Goal: Transaction & Acquisition: Purchase product/service

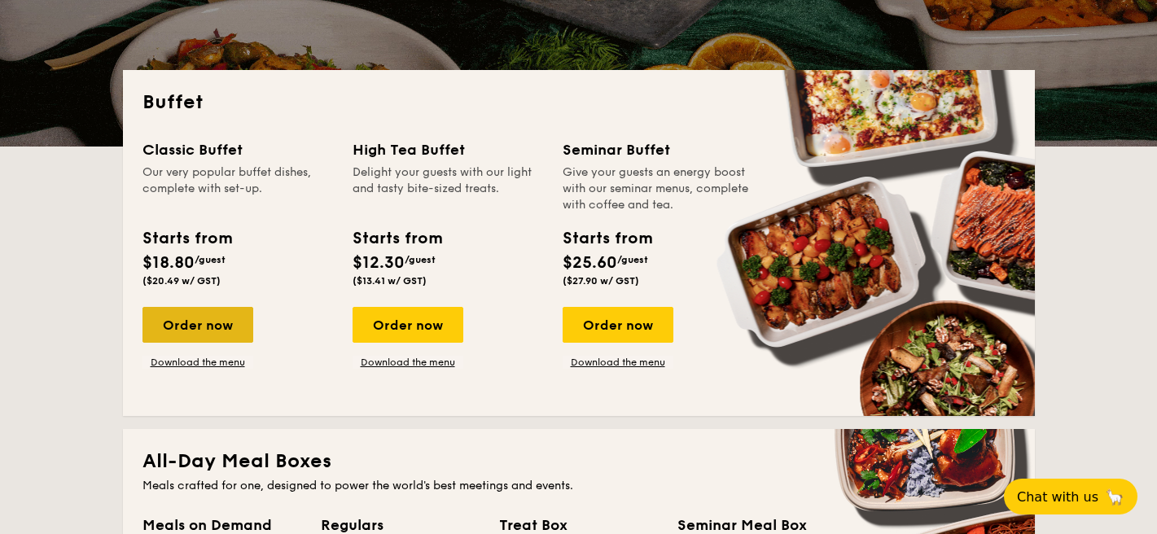
click at [215, 315] on div "Order now" at bounding box center [197, 325] width 111 height 36
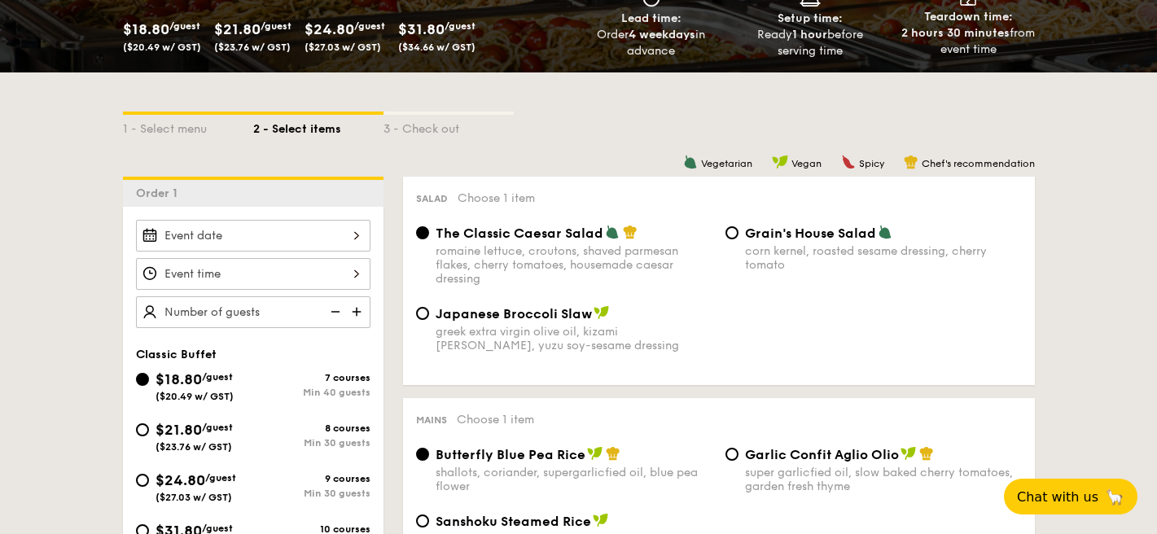
scroll to position [289, 0]
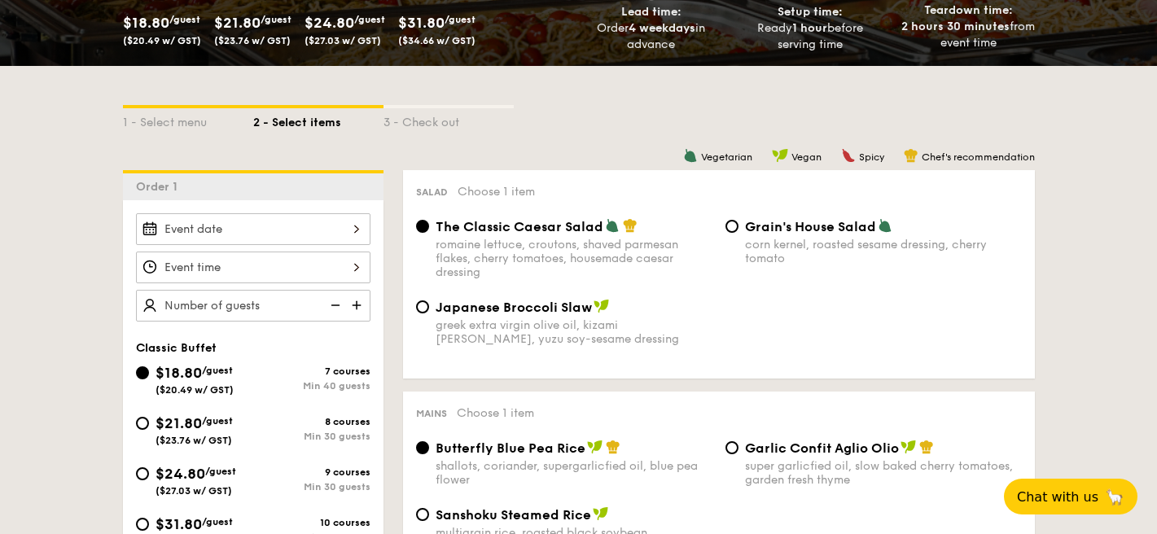
click at [256, 225] on div at bounding box center [253, 229] width 234 height 32
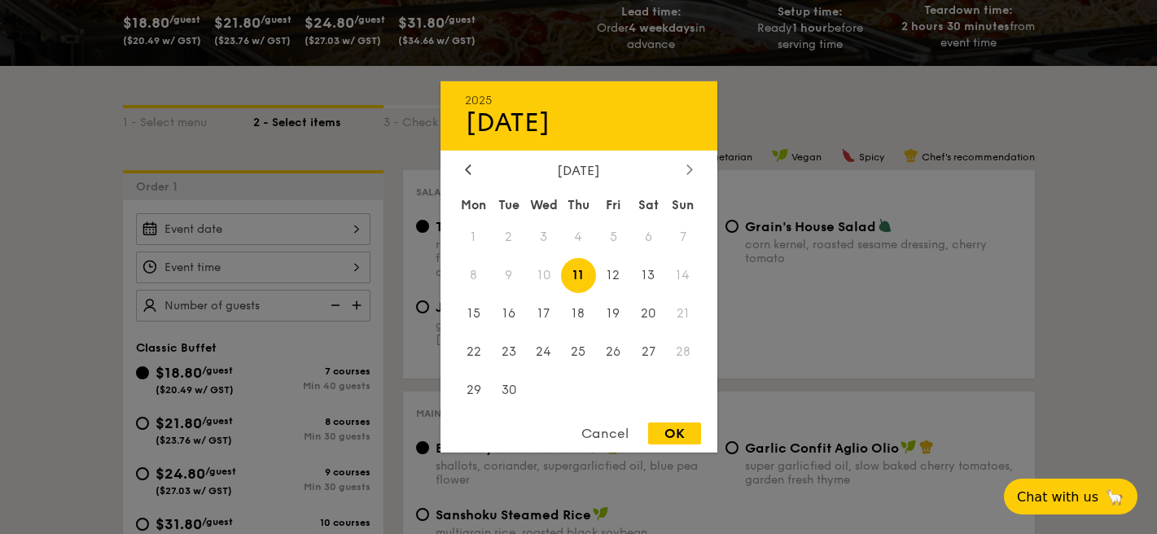
click at [689, 171] on icon at bounding box center [689, 169] width 7 height 11
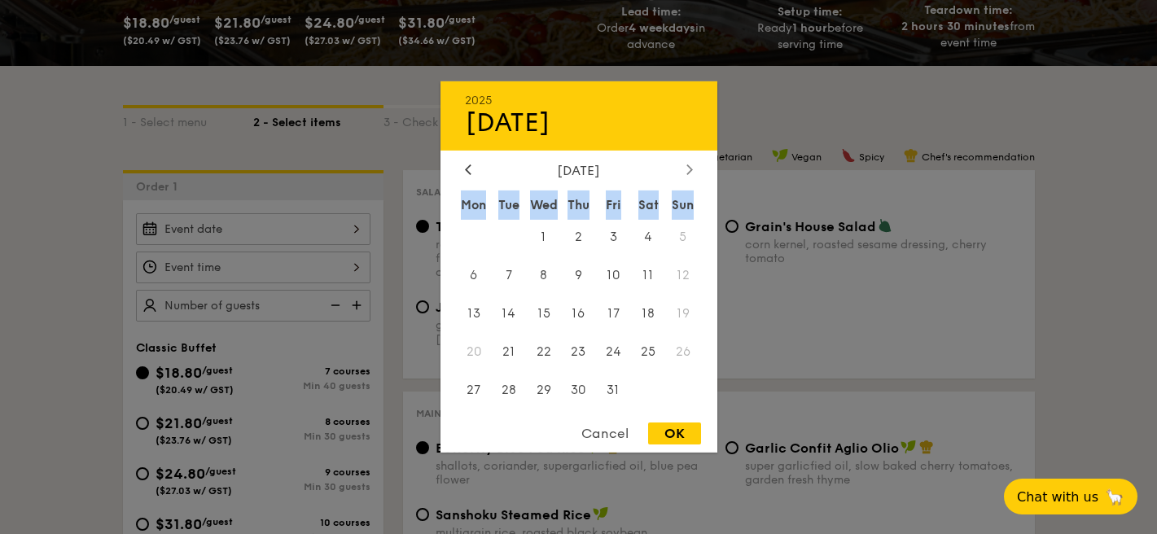
click at [689, 171] on icon at bounding box center [689, 169] width 7 height 11
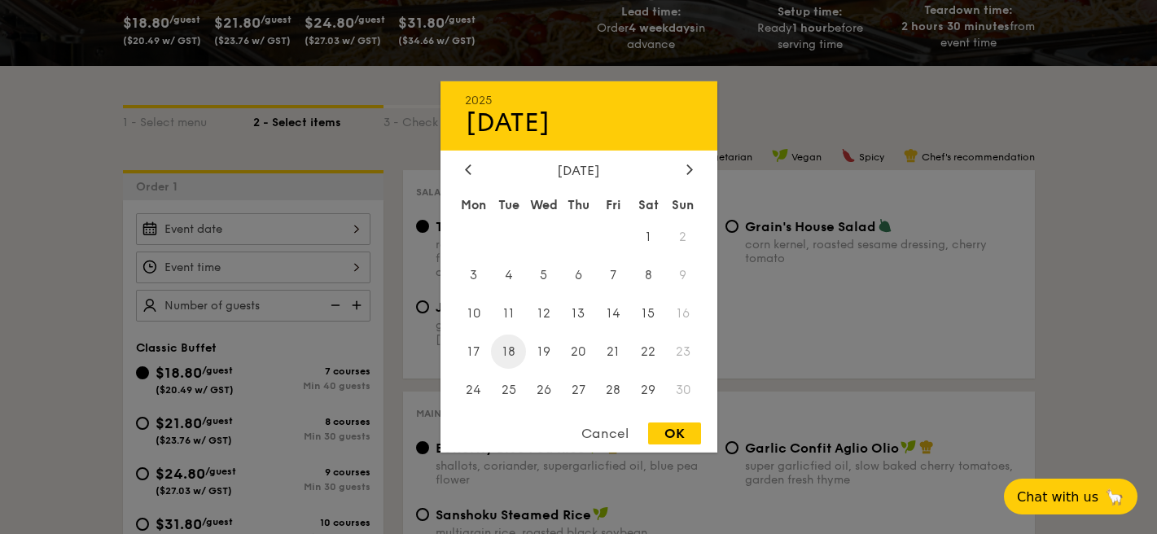
click at [516, 356] on span "18" at bounding box center [508, 351] width 35 height 35
click at [672, 434] on div "OK" at bounding box center [674, 433] width 53 height 22
type input "[DATE]"
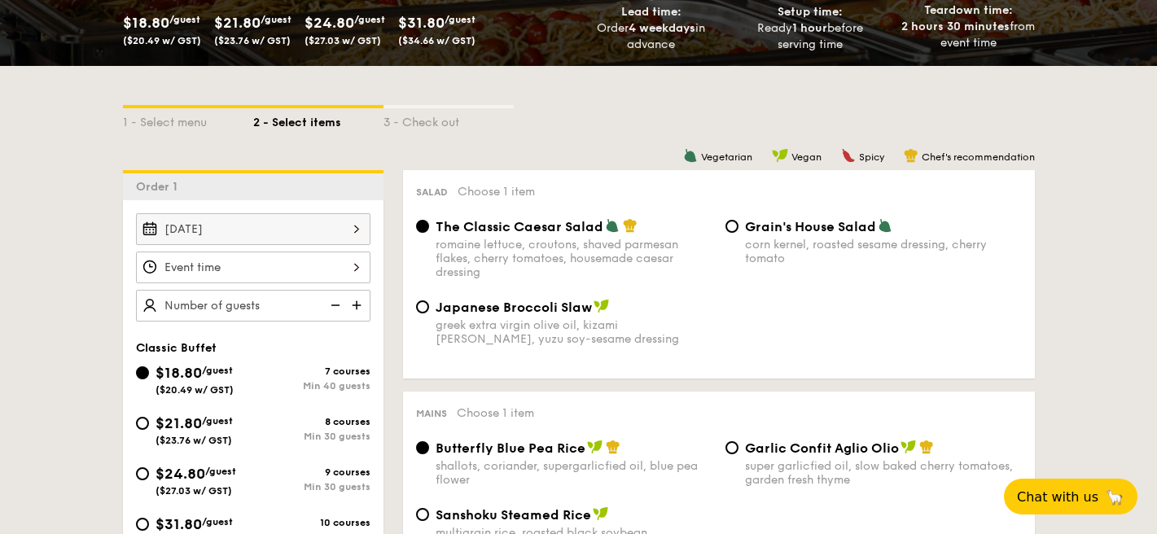
click at [314, 272] on div at bounding box center [253, 268] width 234 height 32
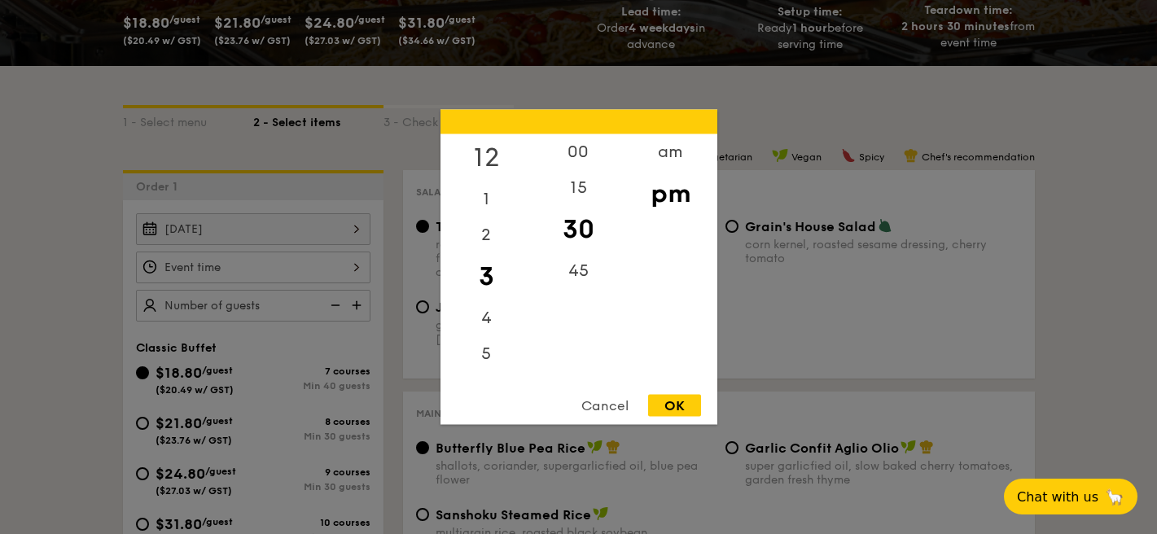
click at [490, 151] on div "12" at bounding box center [486, 157] width 92 height 47
click at [681, 407] on div "OK" at bounding box center [674, 406] width 53 height 22
type input "12:30PM"
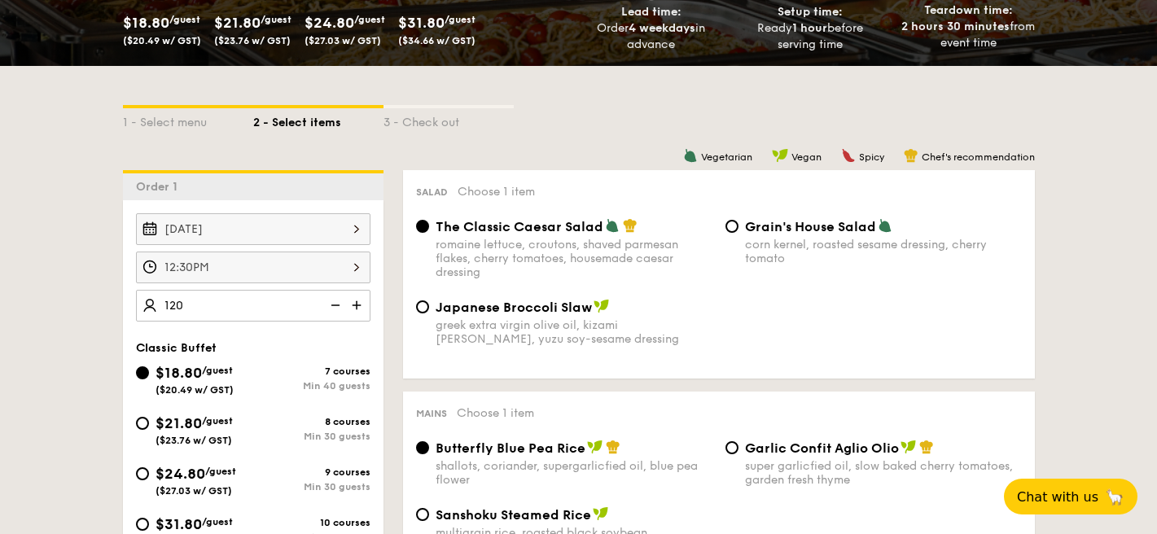
type input "120 guests"
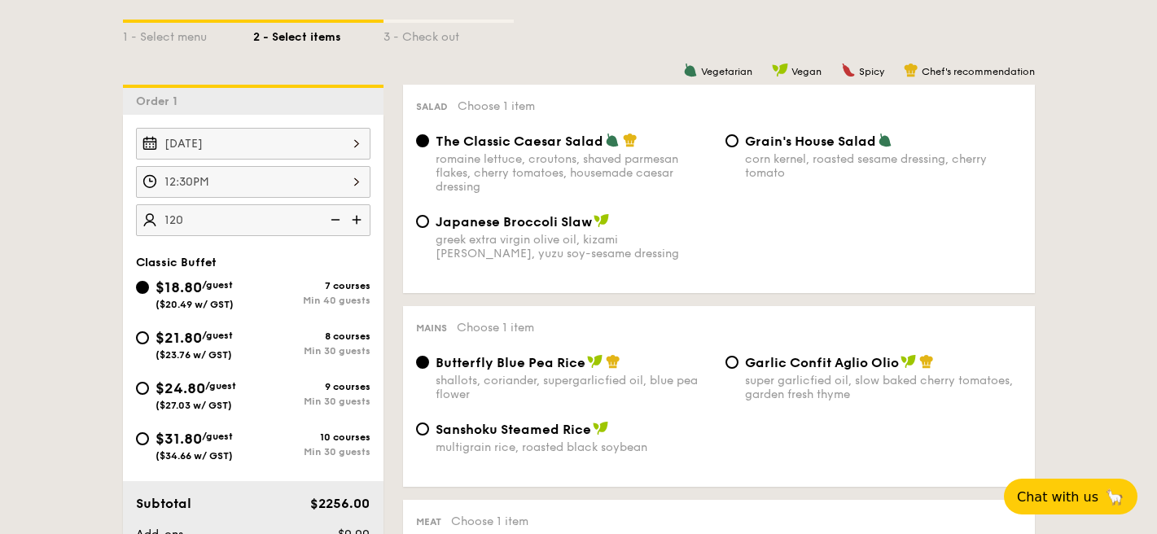
scroll to position [384, 0]
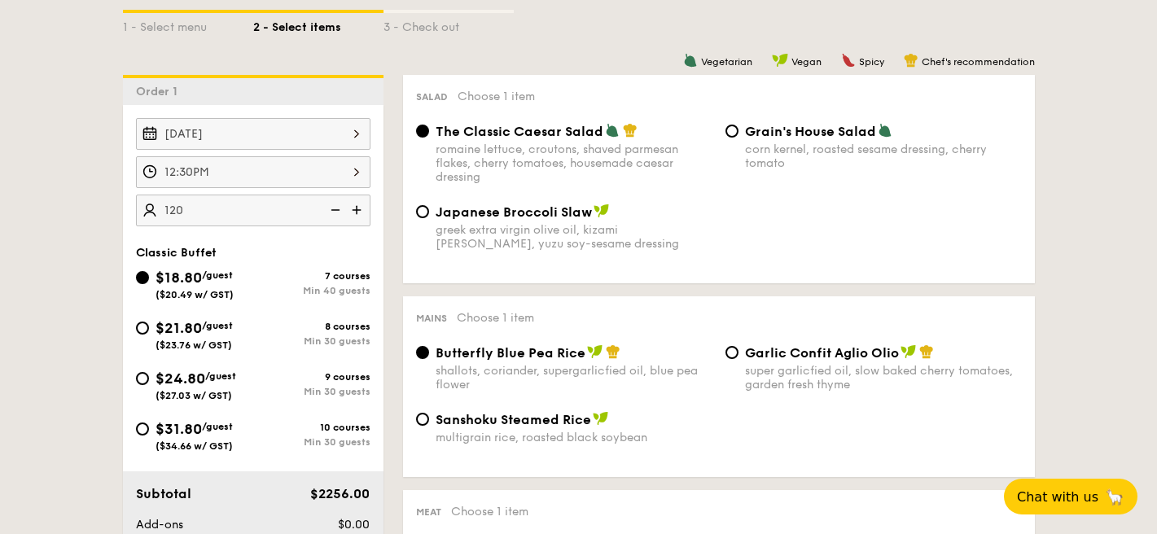
click at [192, 335] on span "$21.80" at bounding box center [178, 328] width 46 height 18
click at [149, 335] on input "$21.80 /guest ($23.76 w/ GST) 8 courses Min 30 guests" at bounding box center [142, 328] width 13 height 13
radio input "true"
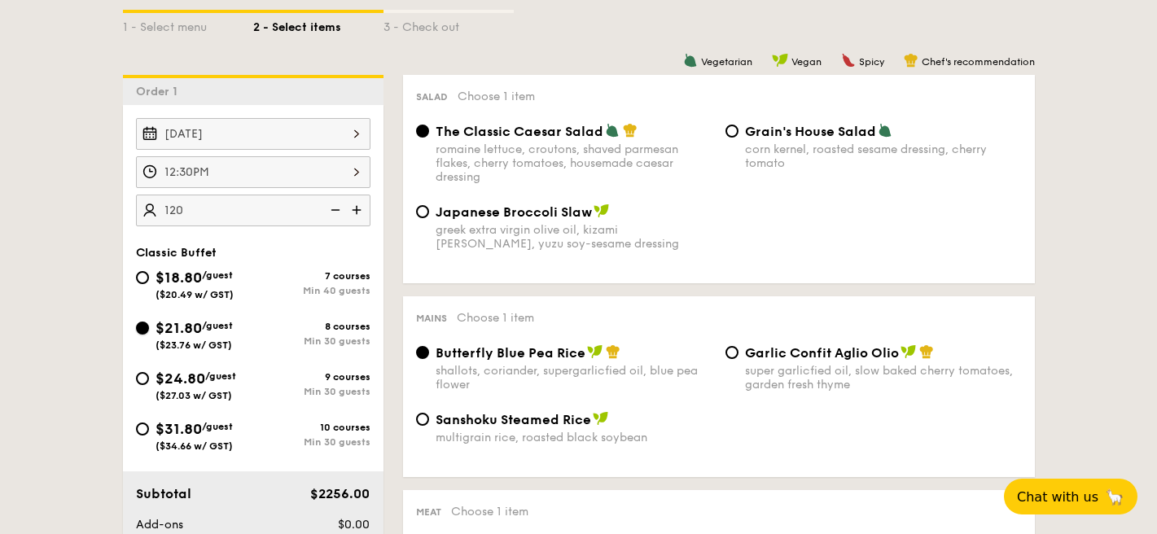
radio input "true"
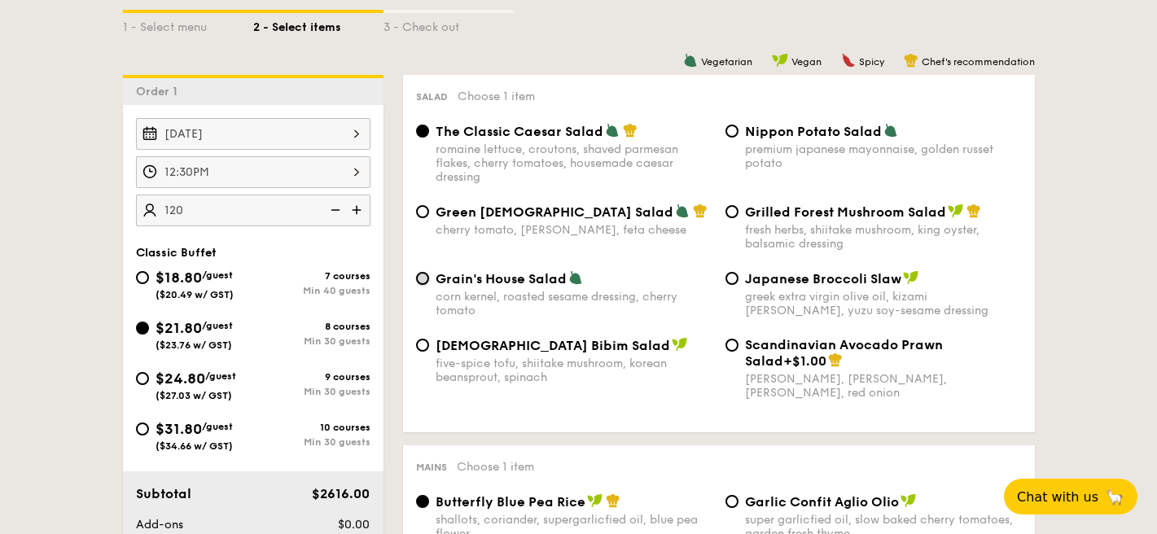
click at [418, 284] on input "Grain's House Salad corn kernel, roasted sesame dressing, cherry tomato" at bounding box center [422, 278] width 13 height 13
radio input "true"
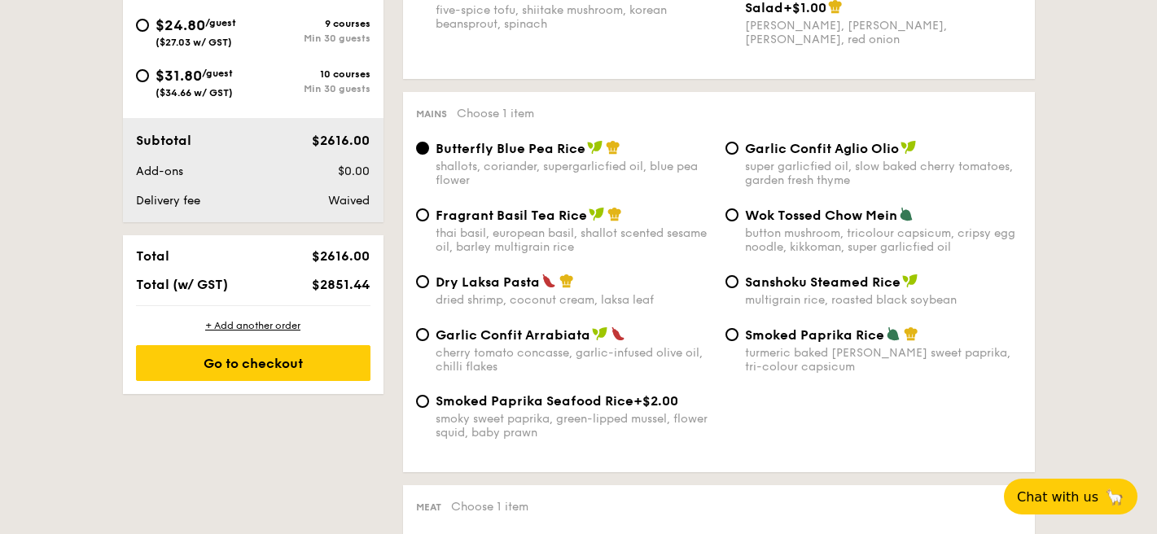
scroll to position [750, 0]
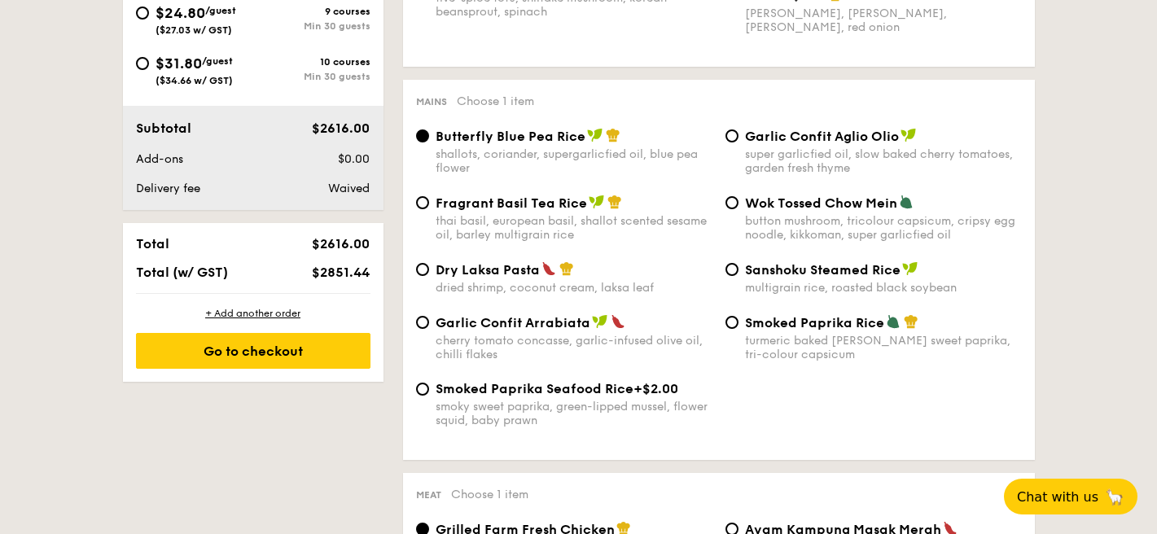
click at [847, 141] on span "Garlic Confit Aglio Olio" at bounding box center [822, 136] width 154 height 15
click at [738, 141] on input "Garlic Confit Aglio Olio super garlicfied oil, slow baked cherry tomatoes, gard…" at bounding box center [731, 135] width 13 height 13
radio input "true"
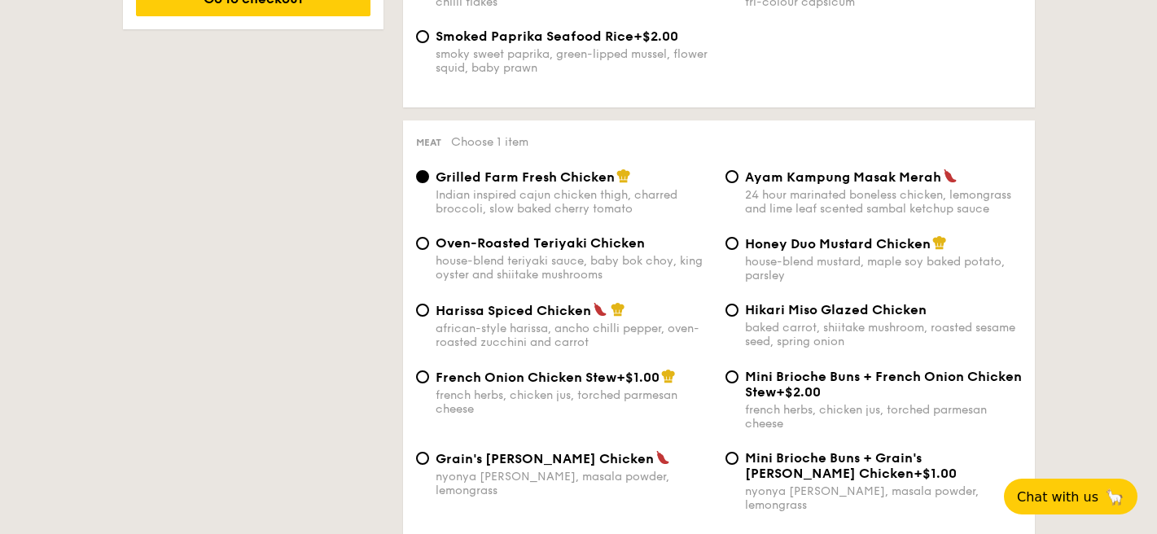
scroll to position [1116, 0]
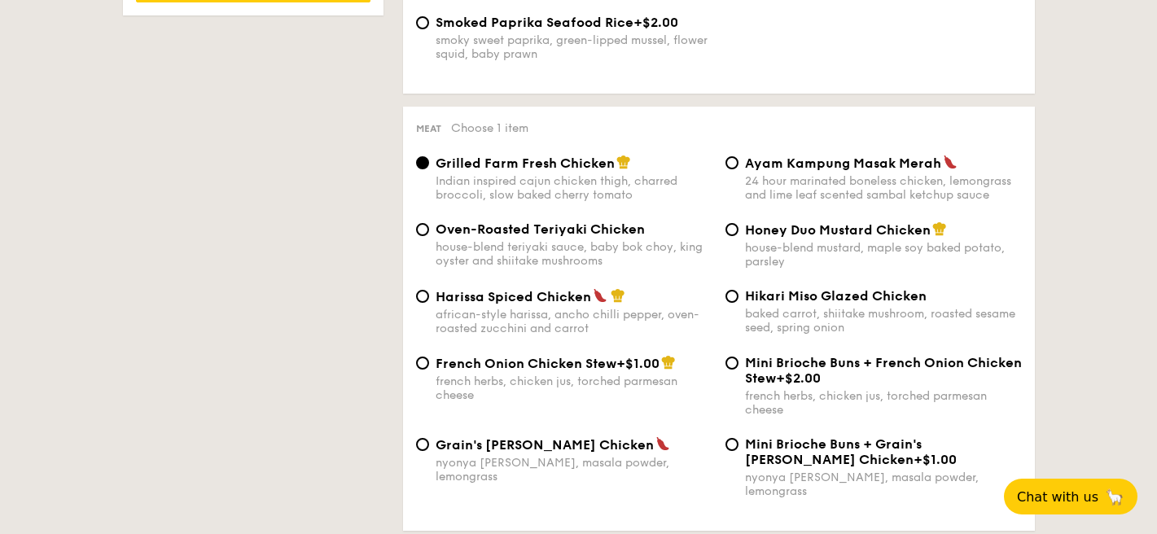
click at [878, 221] on div "Grilled Farm Fresh Chicken Indian inspired cajun chicken thigh, charred broccol…" at bounding box center [718, 188] width 619 height 67
click at [873, 232] on span "Honey Duo Mustard Chicken" at bounding box center [838, 229] width 186 height 15
click at [738, 232] on input "Honey Duo Mustard Chicken house-blend mustard, maple soy baked potato, parsley" at bounding box center [731, 229] width 13 height 13
radio input "true"
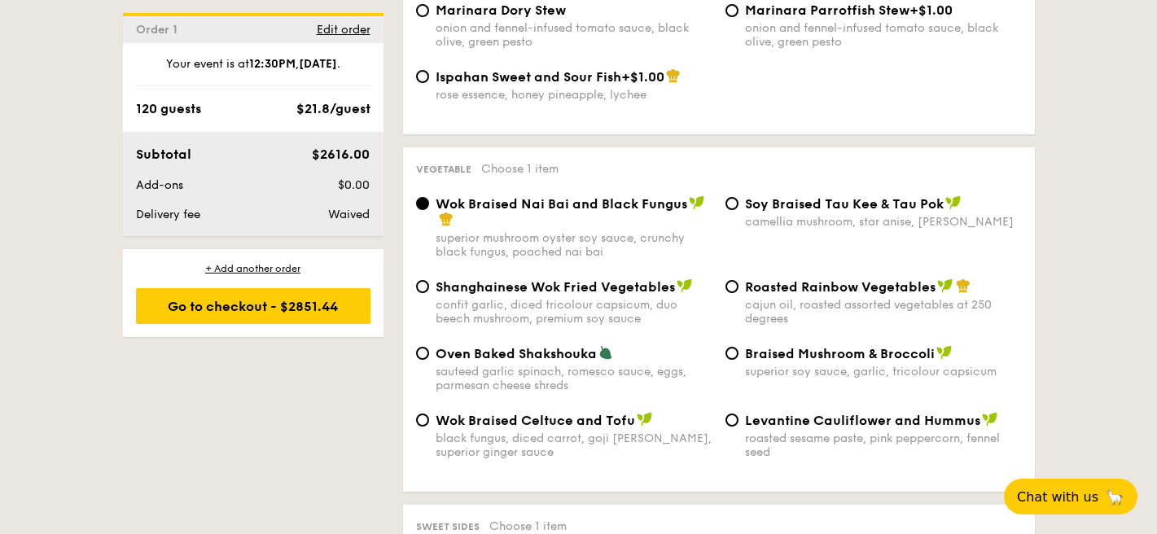
scroll to position [1979, 0]
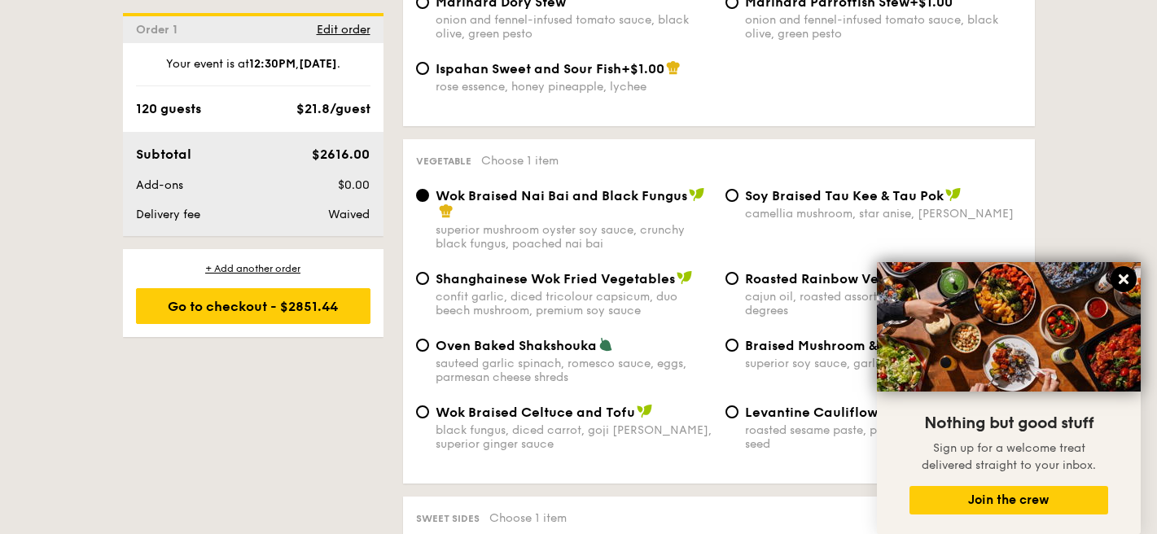
click at [1127, 281] on icon at bounding box center [1124, 279] width 10 height 10
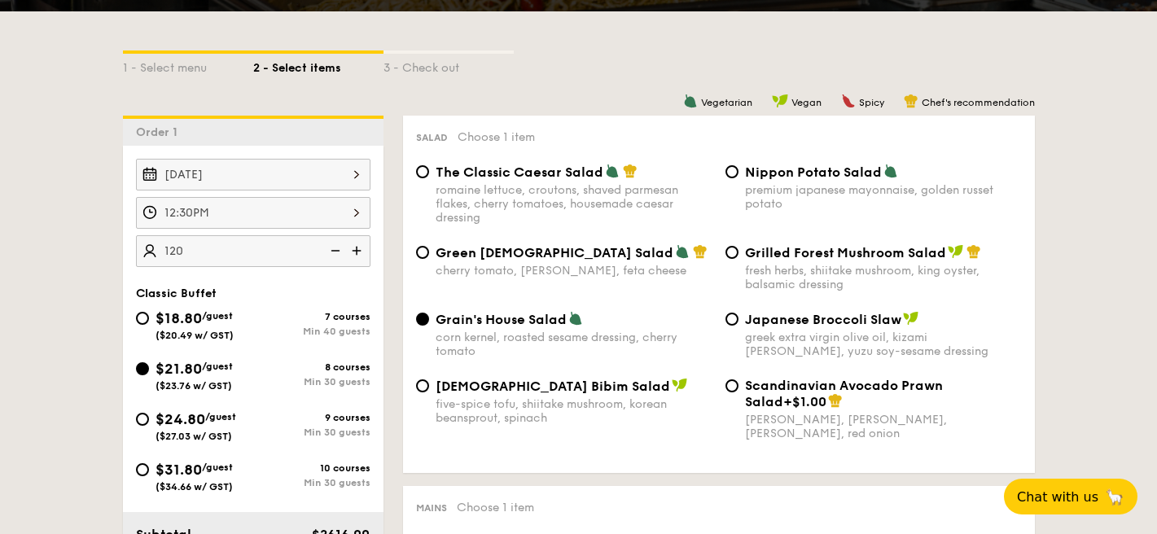
scroll to position [381, 0]
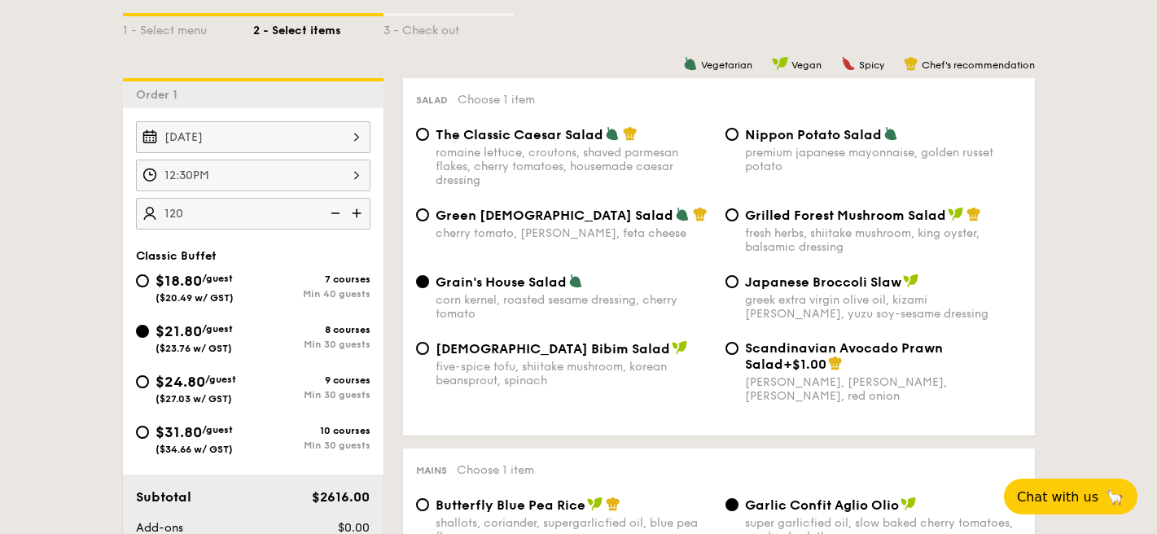
click at [826, 278] on span "Japanese Broccoli Slaw" at bounding box center [823, 281] width 156 height 15
click at [738, 278] on input "Japanese Broccoli Slaw greek extra virgin olive oil, kizami [PERSON_NAME], yuzu…" at bounding box center [731, 281] width 13 height 13
radio input "true"
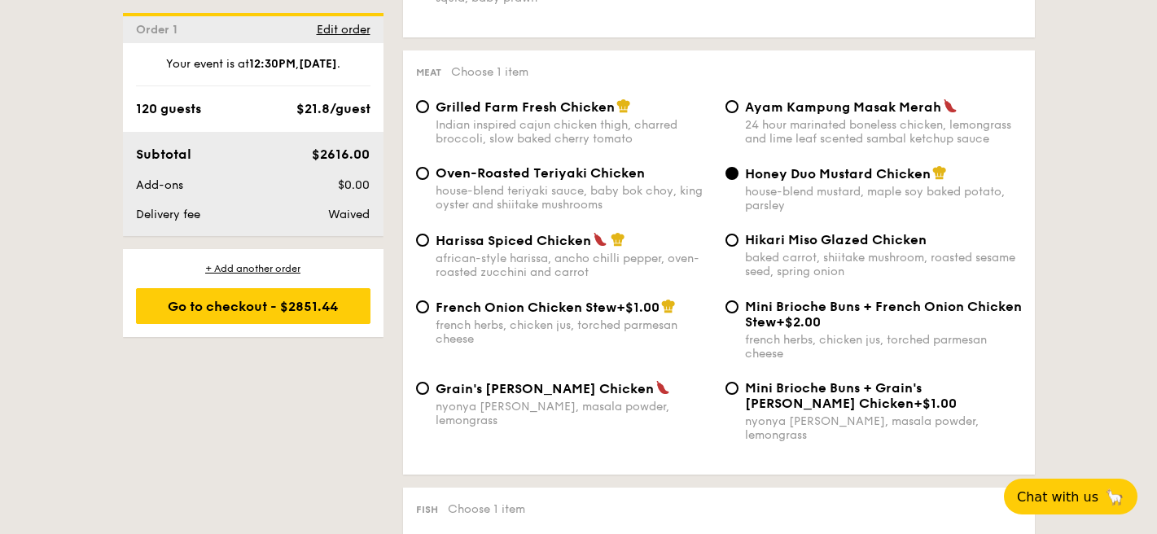
scroll to position [1175, 0]
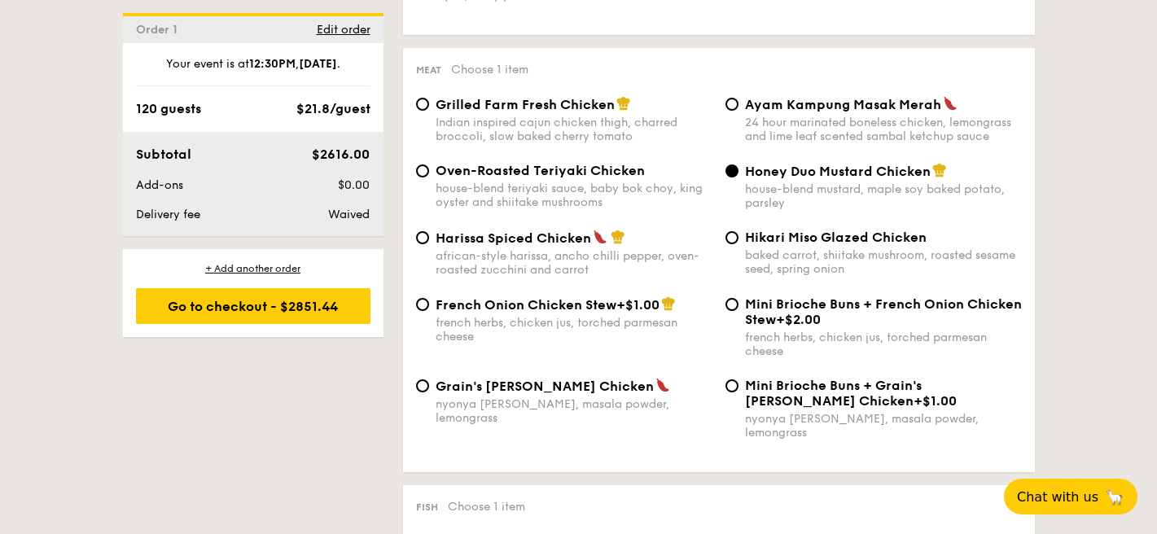
click at [873, 194] on div "house-blend mustard, maple soy baked potato, parsley" at bounding box center [883, 196] width 277 height 28
click at [738, 177] on input "Honey Duo Mustard Chicken house-blend mustard, maple soy baked potato, parsley" at bounding box center [731, 170] width 13 height 13
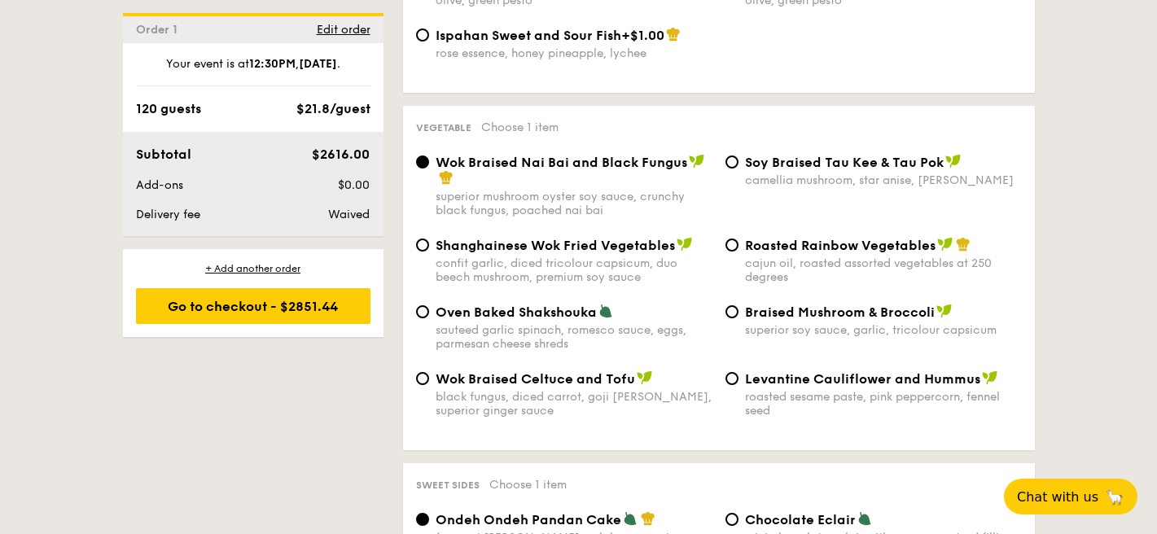
scroll to position [2043, 0]
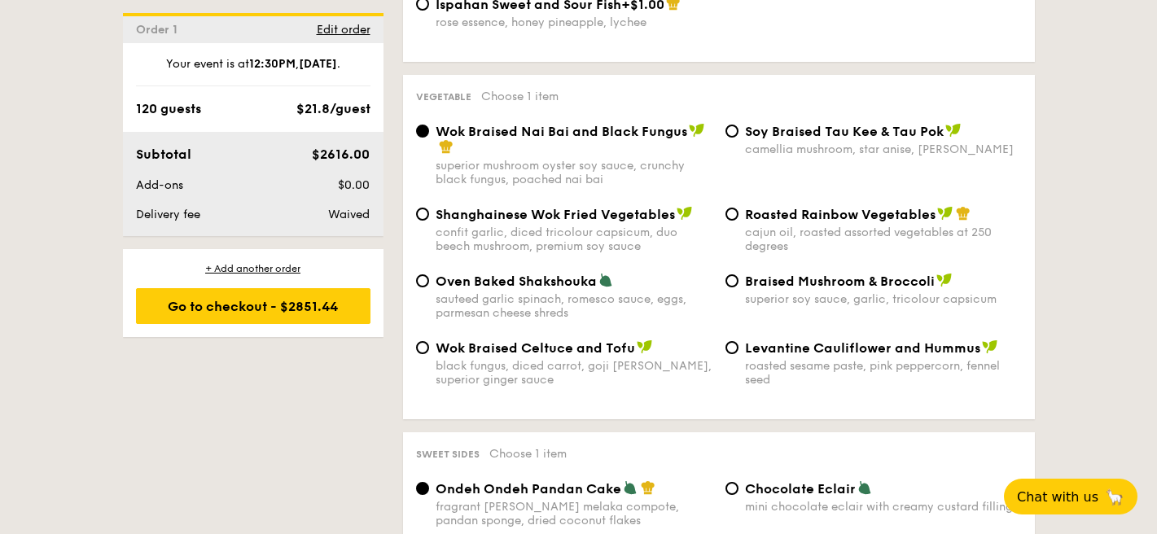
click at [459, 230] on div "confit garlic, diced tricolour capsicum, duo beech mushroom, premium soy sauce" at bounding box center [574, 239] width 277 height 28
click at [429, 221] on input "Shanghainese Wok Fried Vegetables confit garlic, diced tricolour capsicum, duo …" at bounding box center [422, 214] width 13 height 13
radio input "true"
click at [594, 125] on span "Wok Braised Nai Bai and Black Fungus" at bounding box center [562, 131] width 252 height 15
click at [429, 125] on input "Wok Braised Nai Bai and Black Fungus superior mushroom oyster soy sauce, crunch…" at bounding box center [422, 131] width 13 height 13
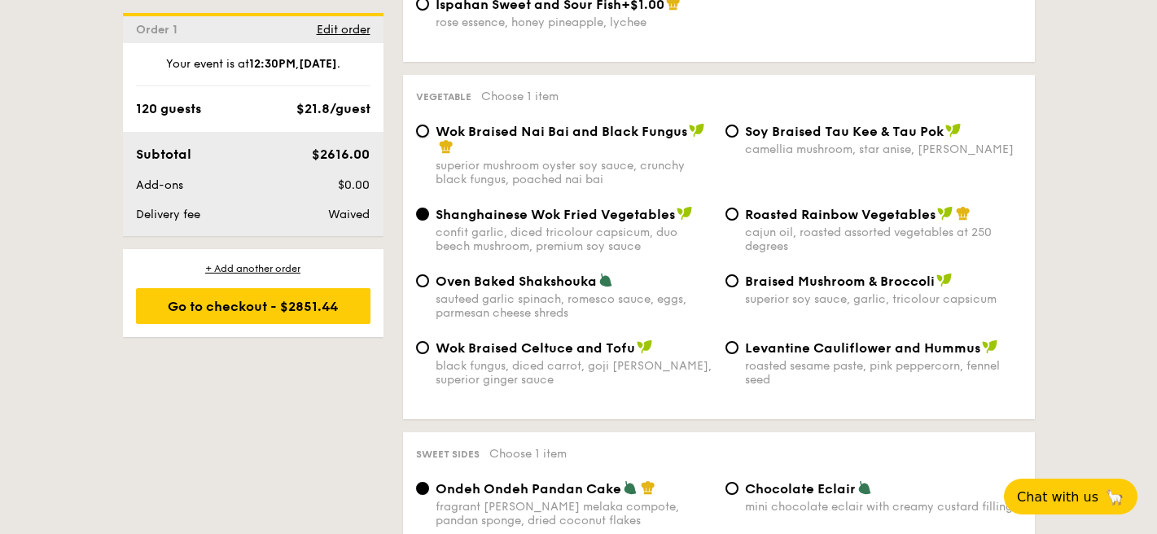
radio input "true"
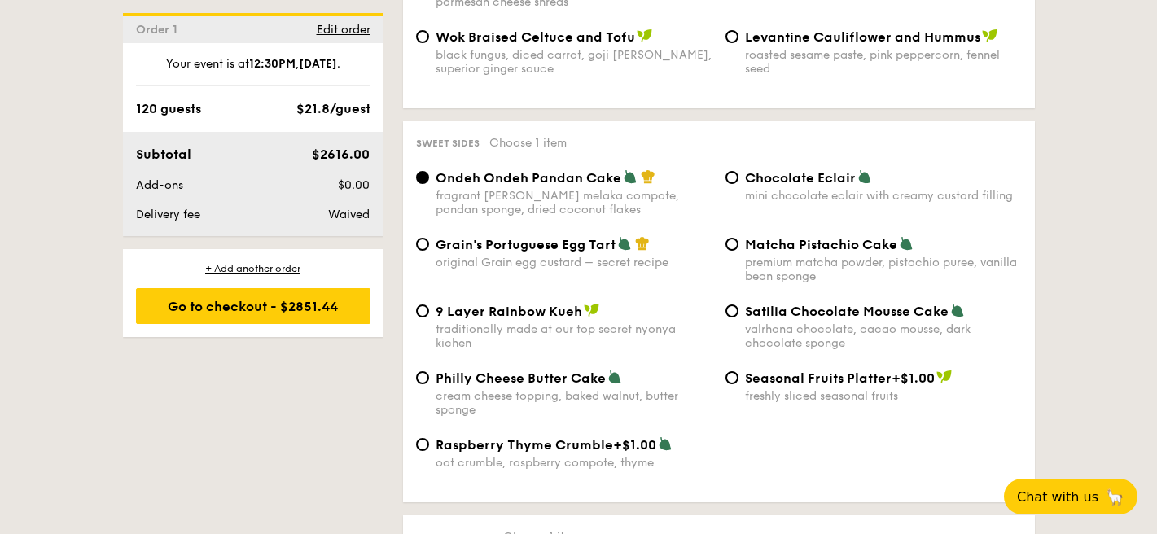
scroll to position [2382, 0]
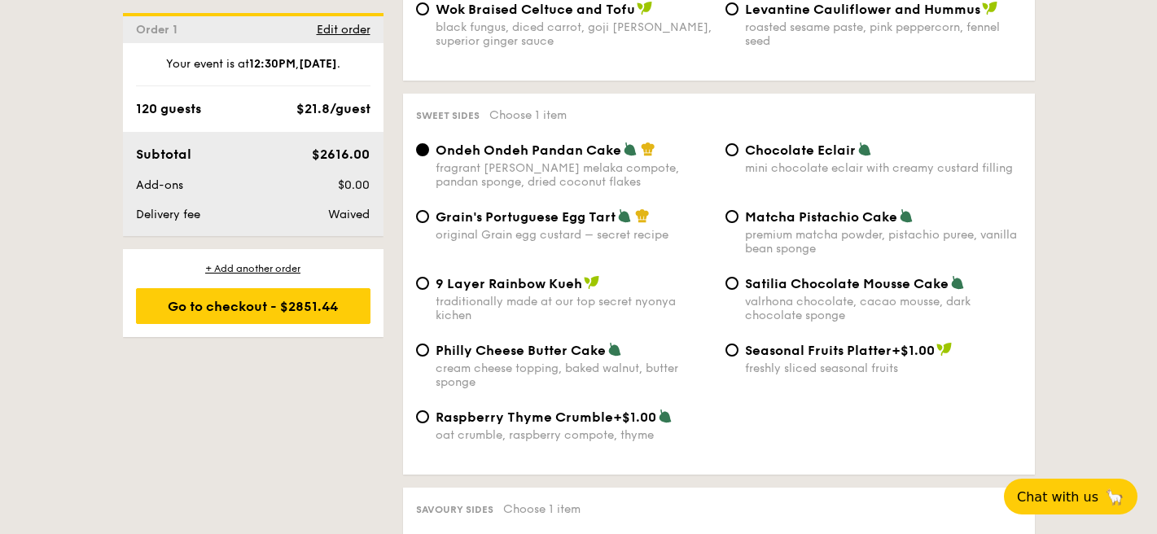
click at [593, 415] on span "Raspberry Thyme Crumble" at bounding box center [524, 416] width 177 height 15
click at [429, 415] on input "Raspberry Thyme Crumble +$1.00 oat crumble, raspberry compote, thyme" at bounding box center [422, 416] width 13 height 13
radio input "true"
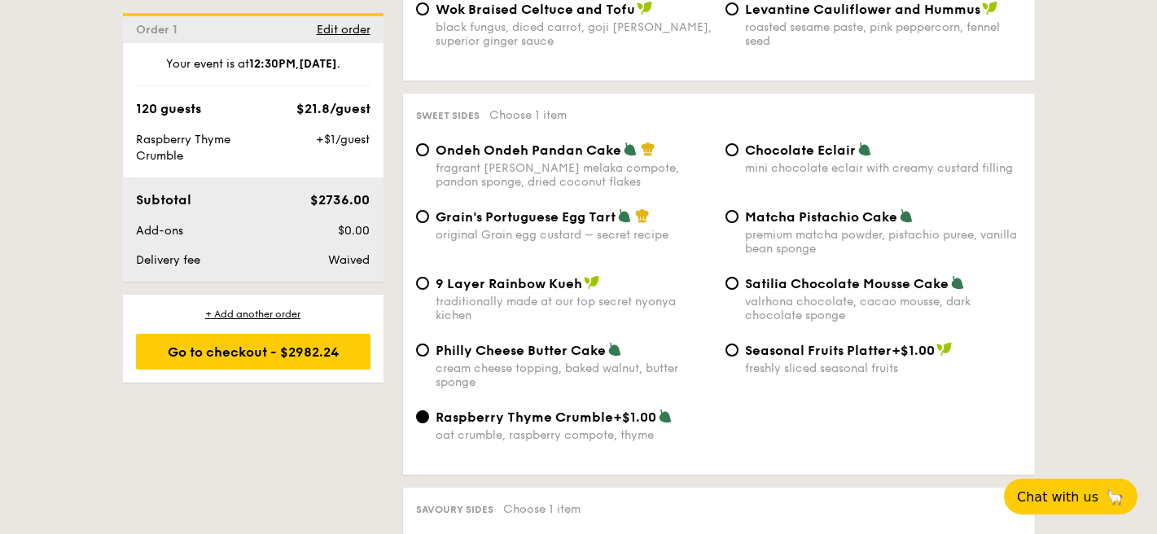
click at [787, 229] on div "premium matcha powder, pistachio puree, vanilla bean sponge" at bounding box center [883, 242] width 277 height 28
click at [738, 223] on input "Matcha Pistachio Cake premium matcha powder, pistachio puree, vanilla bean spon…" at bounding box center [731, 216] width 13 height 13
radio input "true"
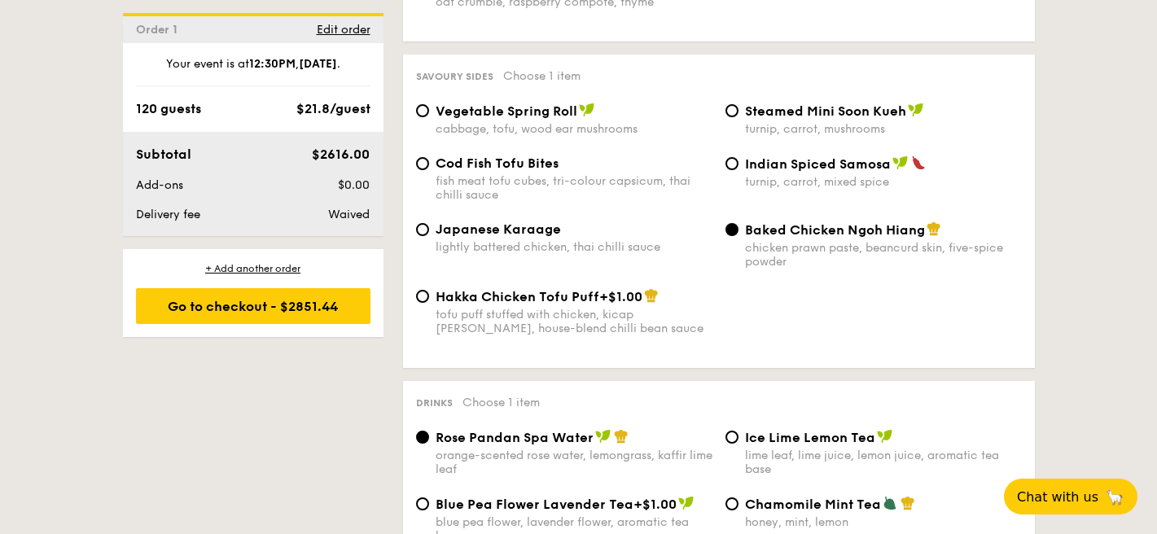
scroll to position [2820, 0]
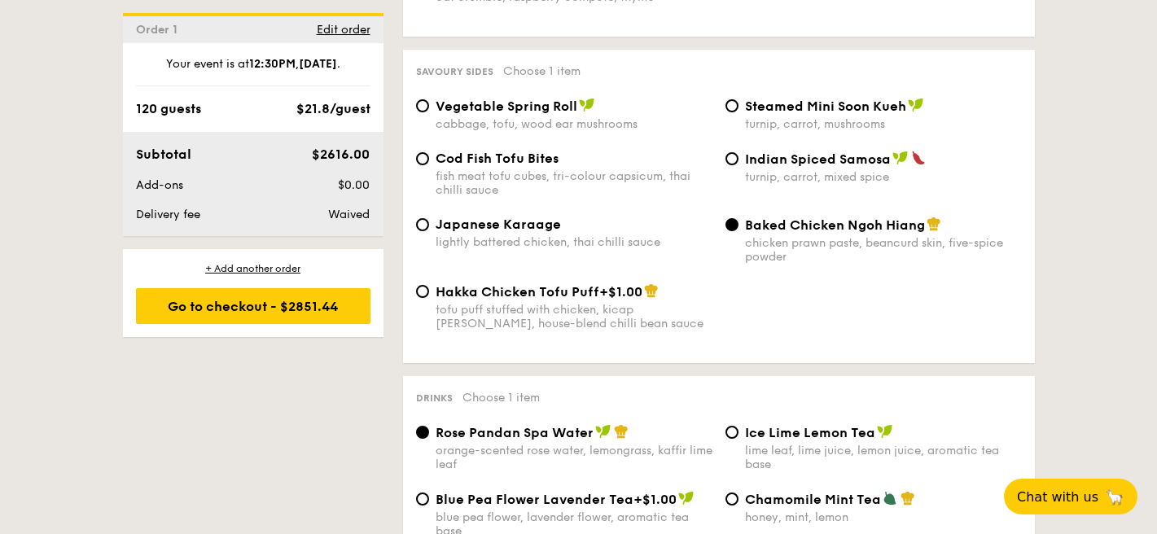
click at [770, 157] on span "Indian Spiced Samosa" at bounding box center [818, 158] width 146 height 15
click at [738, 157] on input "Indian Spiced Samosa turnip, carrot, mixed spice" at bounding box center [731, 158] width 13 height 13
radio input "true"
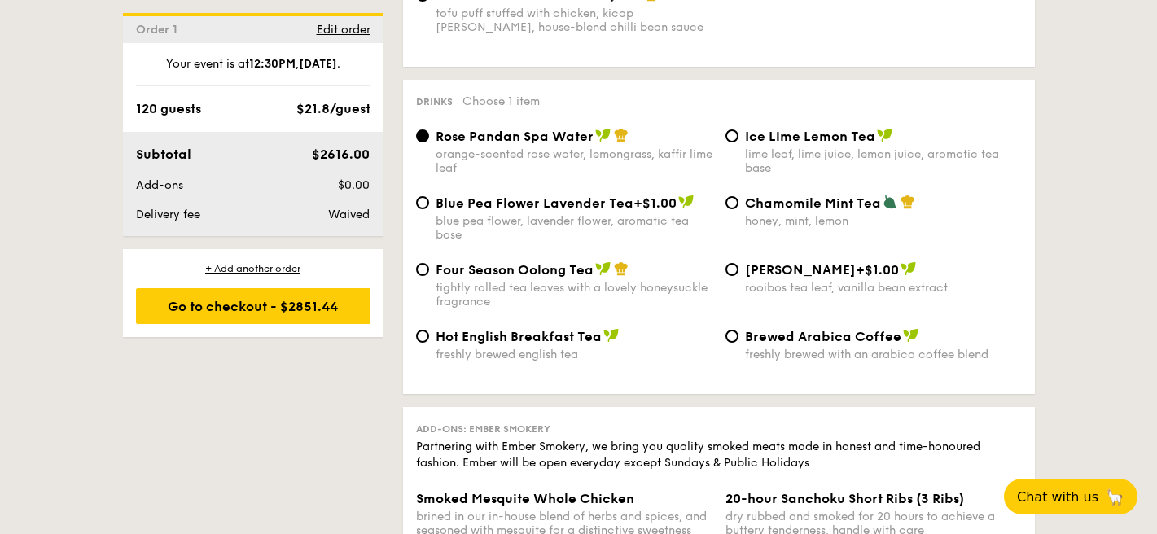
scroll to position [3094, 0]
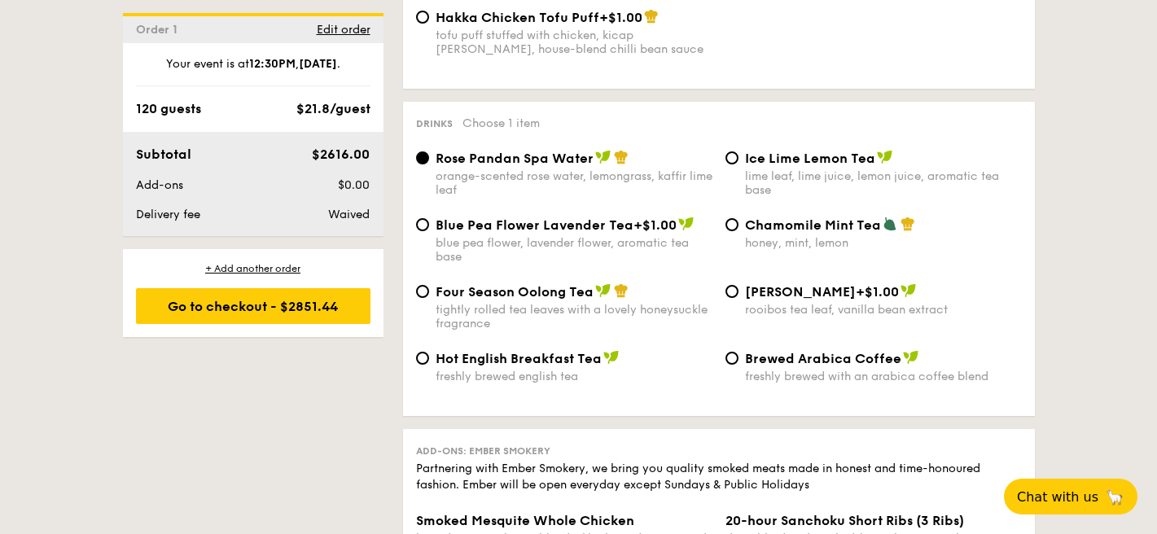
click at [803, 236] on div "honey, mint, lemon" at bounding box center [883, 243] width 277 height 14
click at [738, 231] on input "Chamomile Mint Tea honey, mint, lemon" at bounding box center [731, 224] width 13 height 13
radio input "true"
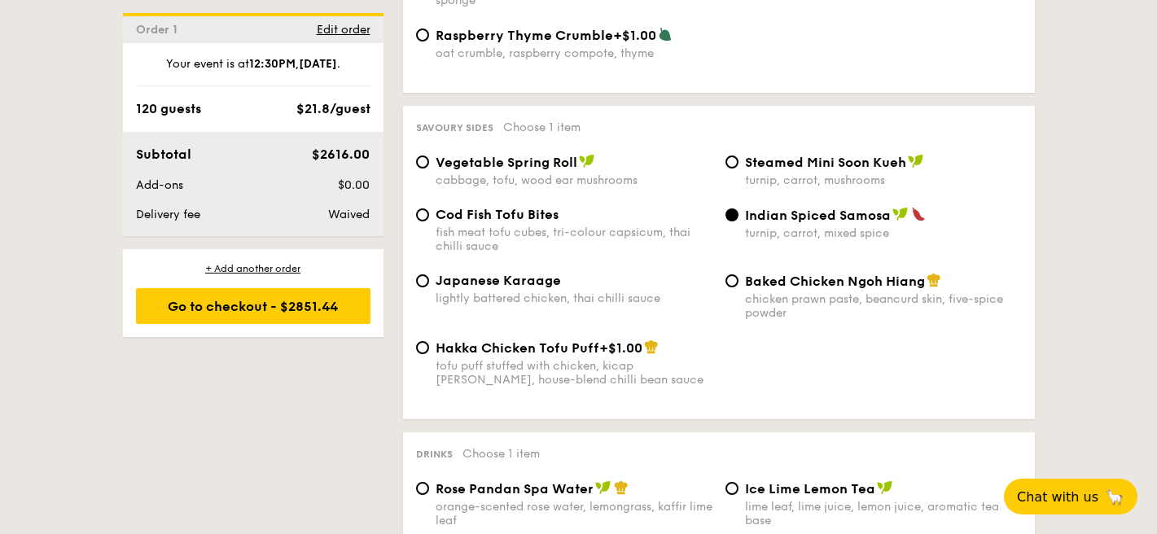
scroll to position [2760, 0]
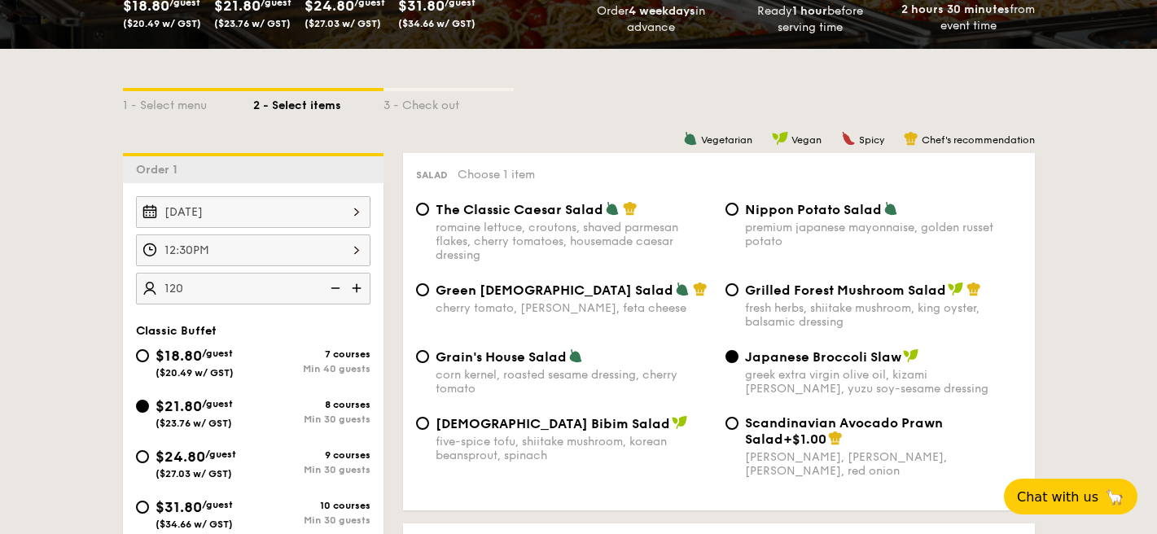
scroll to position [439, 0]
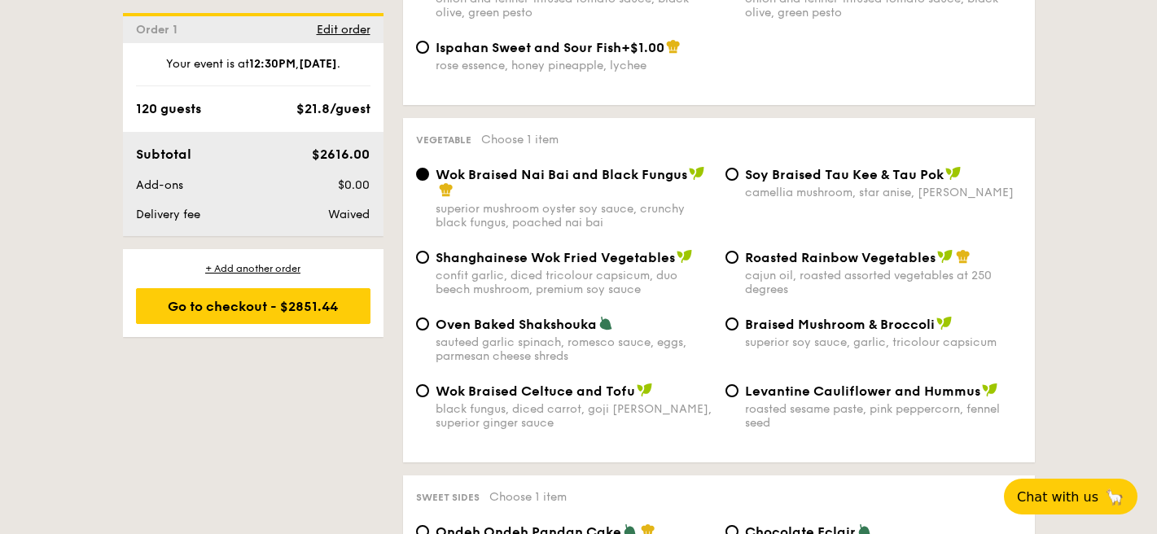
scroll to position [2001, 0]
click at [860, 316] on span "Braised Mushroom & Broccoli" at bounding box center [840, 323] width 190 height 15
click at [738, 317] on input "Braised Mushroom & Broccoli superior soy sauce, garlic, tricolour capsicum" at bounding box center [731, 323] width 13 height 13
radio input "true"
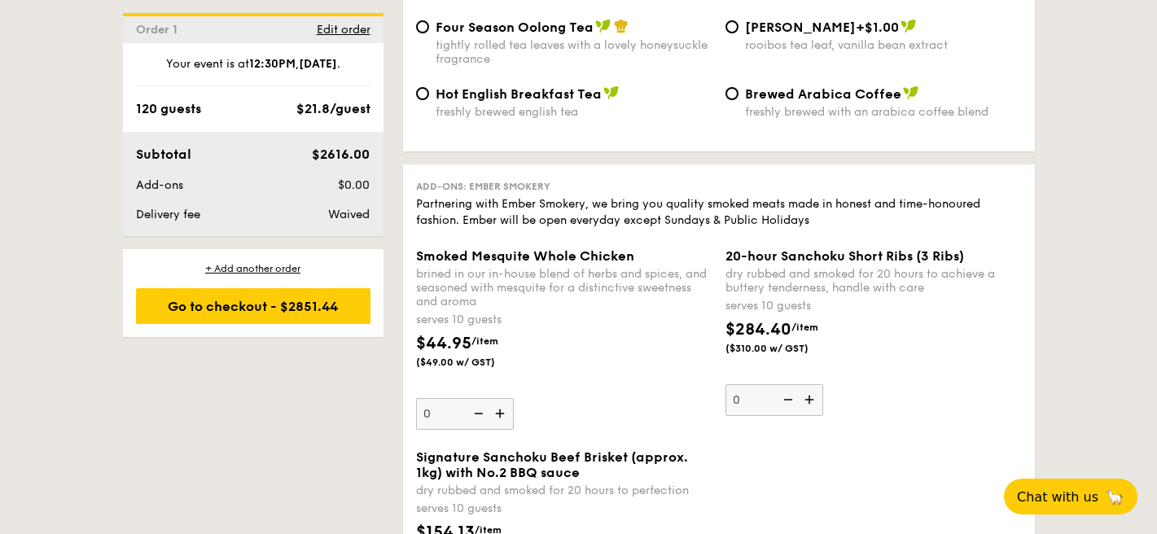
scroll to position [3292, 0]
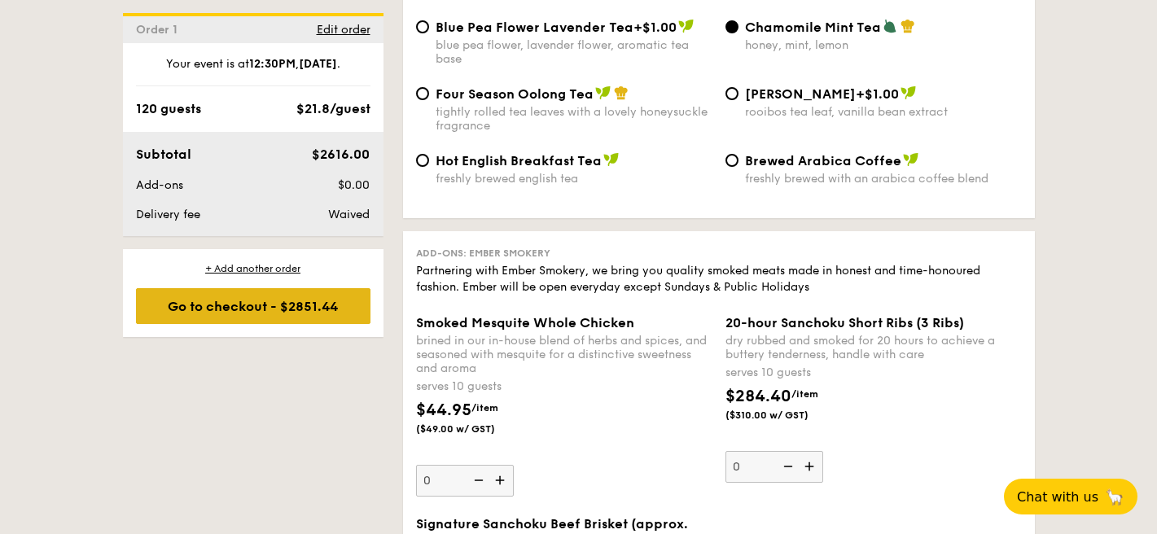
click at [230, 307] on div "Go to checkout - $2851.44" at bounding box center [253, 306] width 234 height 36
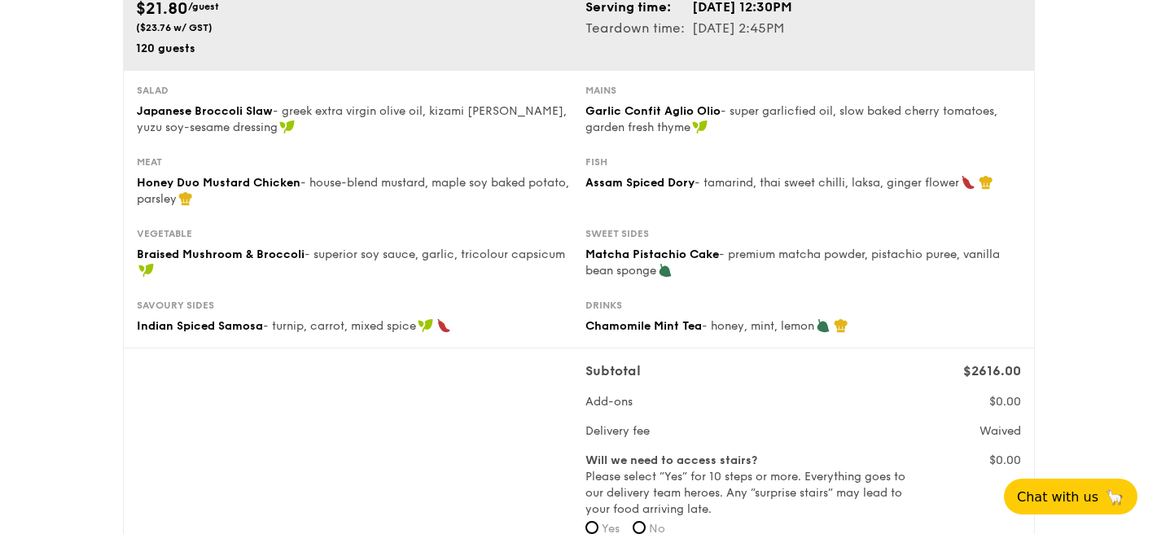
scroll to position [173, 0]
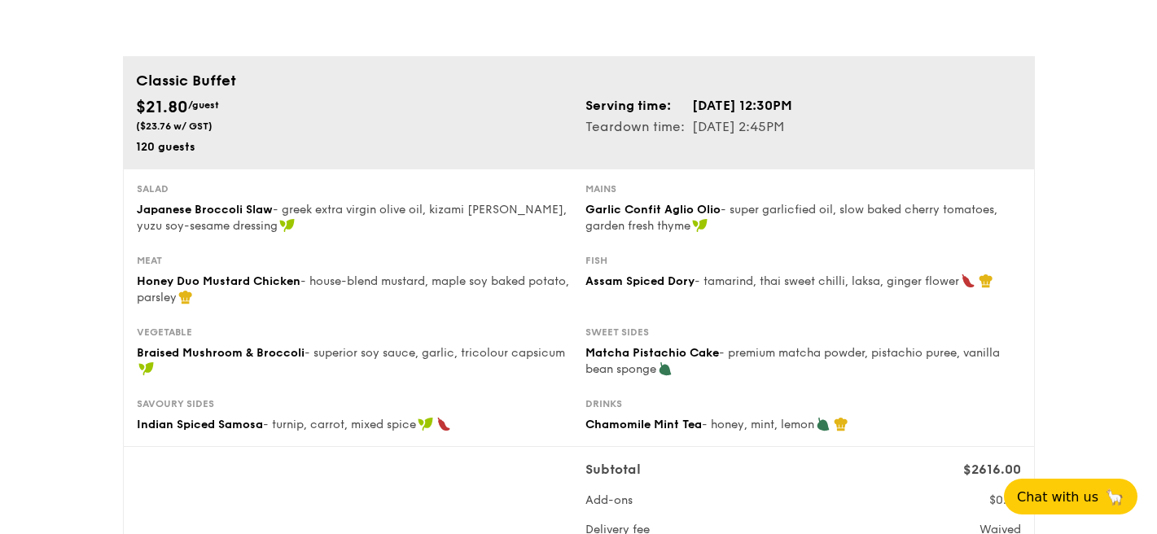
scroll to position [103, 0]
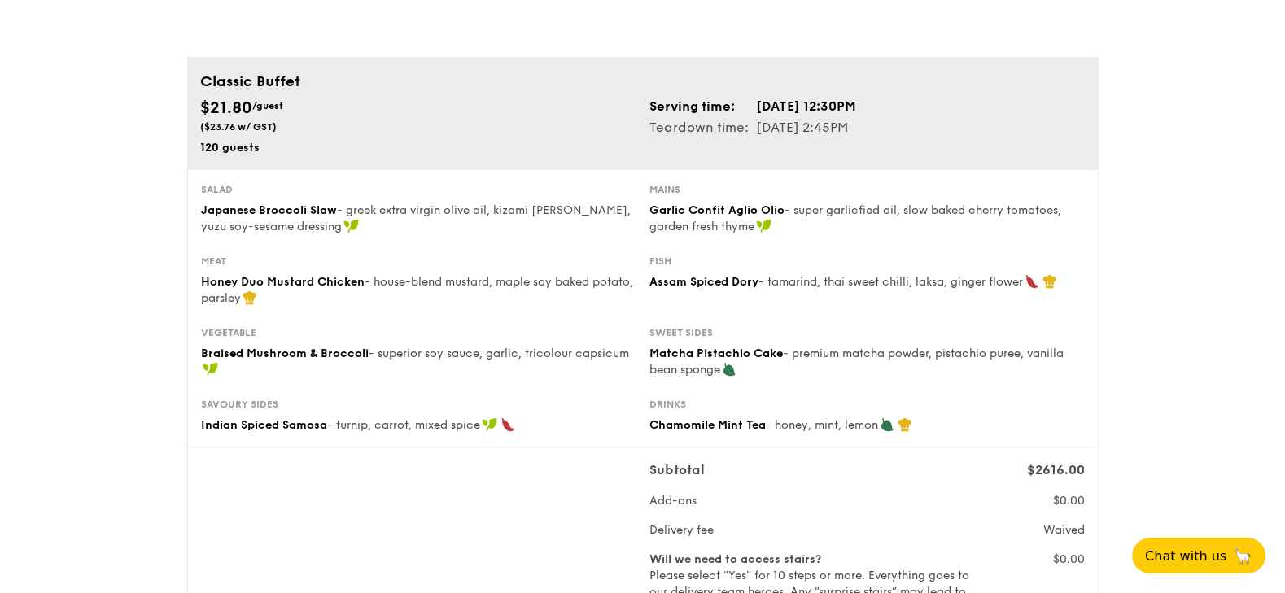
scroll to position [70, 0]
